Goal: Information Seeking & Learning: Learn about a topic

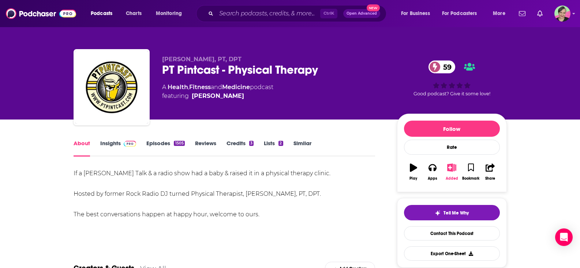
scroll to position [37, 0]
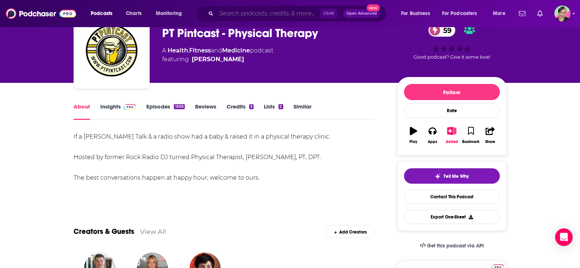
click at [231, 15] on input "Search podcasts, credits, & more..." at bounding box center [268, 14] width 104 height 12
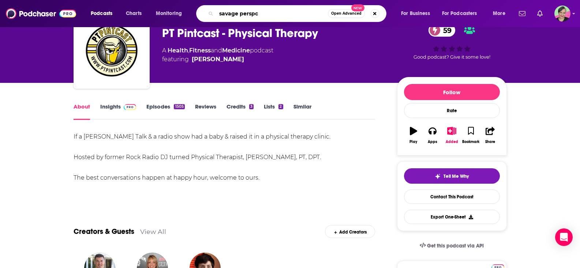
type input "savage persp"
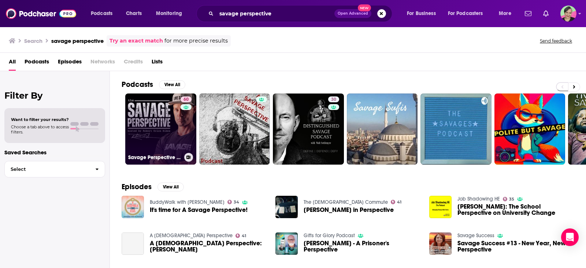
click at [163, 103] on link "60 Savage Perspective Podcast" at bounding box center [160, 128] width 71 height 71
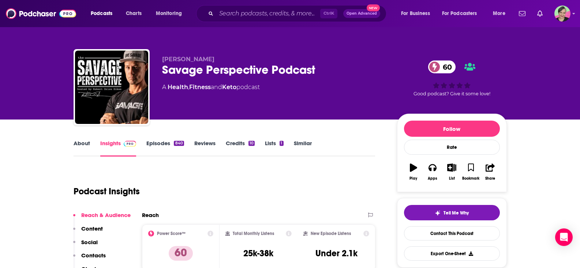
scroll to position [110, 0]
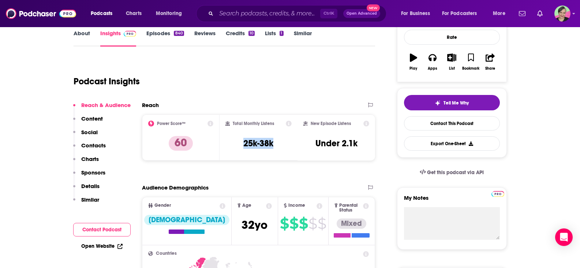
drag, startPoint x: 270, startPoint y: 142, endPoint x: 274, endPoint y: 142, distance: 4.8
click at [274, 142] on div "Total Monthly Listens 25k-38k" at bounding box center [258, 137] width 66 height 34
copy h3 "25k-38k"
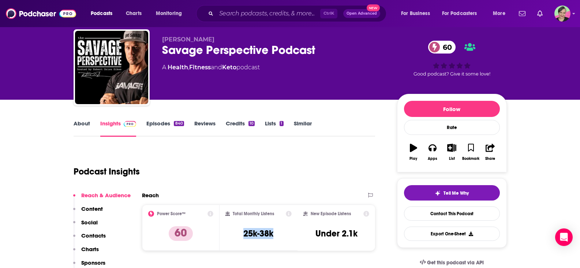
scroll to position [37, 0]
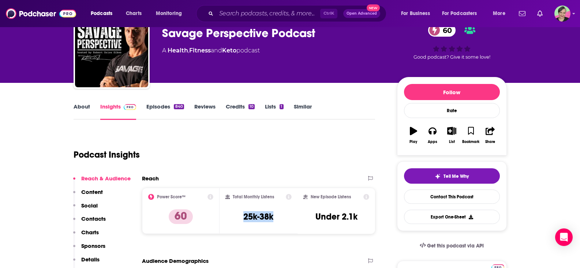
click at [164, 106] on link "Episodes 840" at bounding box center [164, 111] width 37 height 17
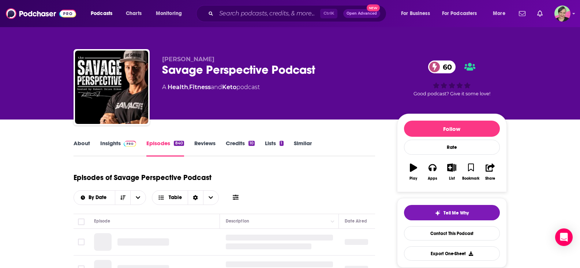
click at [232, 193] on button at bounding box center [236, 197] width 10 height 8
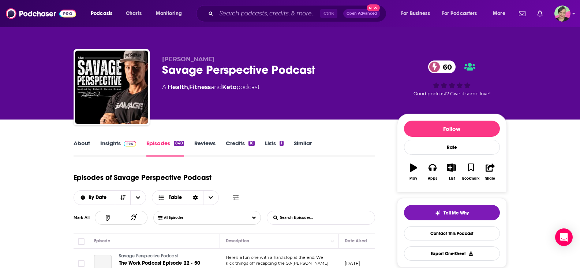
scroll to position [110, 0]
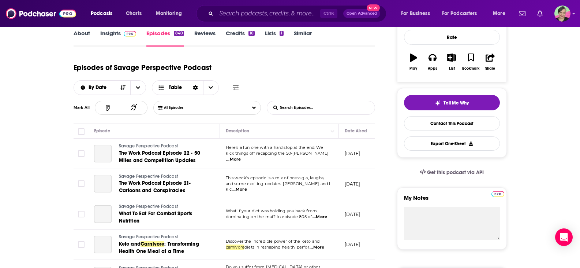
click at [234, 85] on icon at bounding box center [236, 87] width 6 height 6
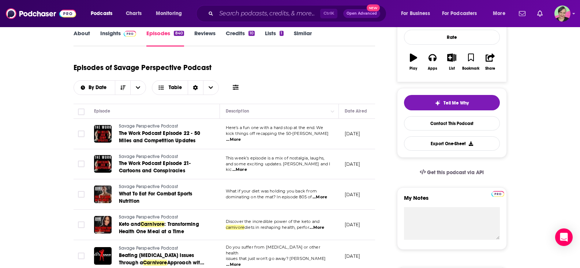
click at [235, 91] on span at bounding box center [236, 87] width 6 height 7
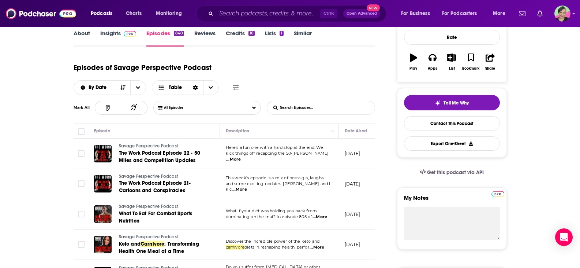
click at [301, 111] on input "List Search Input" at bounding box center [305, 107] width 76 height 13
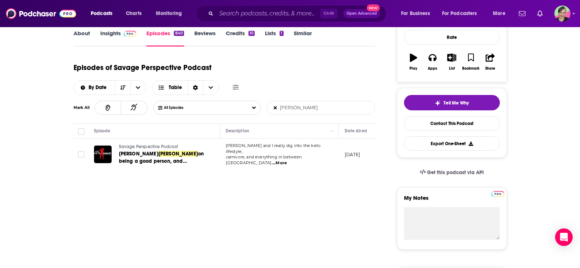
drag, startPoint x: 306, startPoint y: 104, endPoint x: 276, endPoint y: 103, distance: 29.7
click at [276, 103] on input "[PERSON_NAME]" at bounding box center [305, 107] width 76 height 13
type input "[PERSON_NAME]"
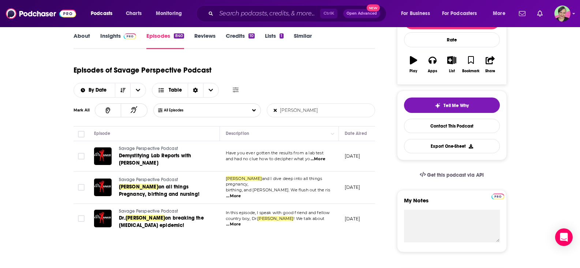
scroll to position [37, 0]
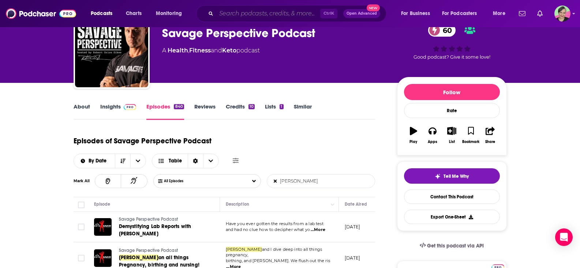
click at [254, 11] on input "Search podcasts, credits, & more..." at bounding box center [268, 14] width 104 height 12
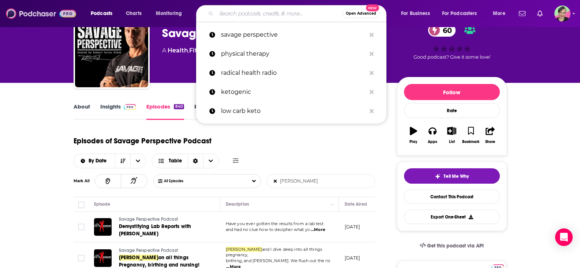
click at [24, 11] on img at bounding box center [41, 14] width 70 height 14
